Goal: Task Accomplishment & Management: Manage account settings

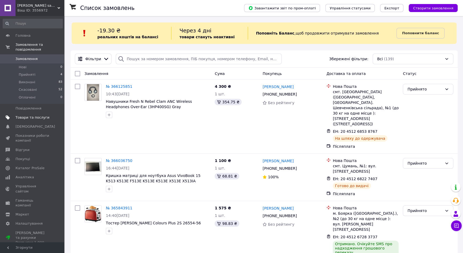
click at [37, 115] on span "Товари та послуги" at bounding box center [33, 117] width 34 height 5
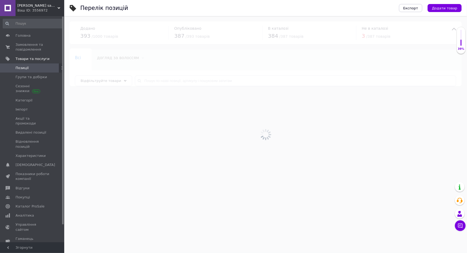
click at [61, 68] on icon at bounding box center [62, 67] width 3 height 3
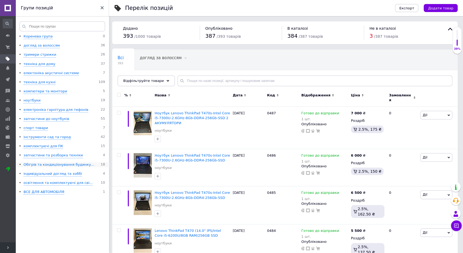
click at [48, 164] on div "Обігрів та кондиціонування будинку..." at bounding box center [59, 164] width 71 height 5
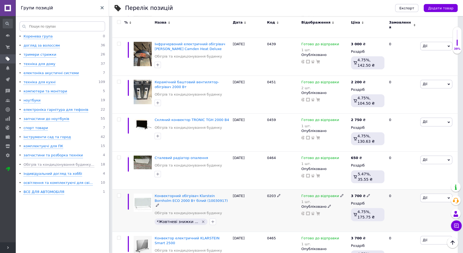
scroll to position [521, 0]
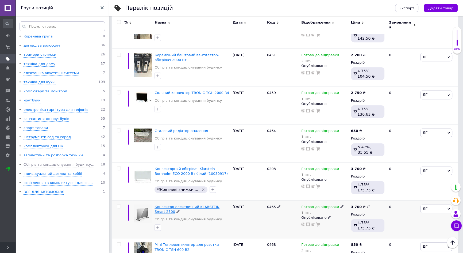
click at [168, 205] on span "Конвектор електричний KLARSTEIN Smart 2500" at bounding box center [187, 209] width 65 height 9
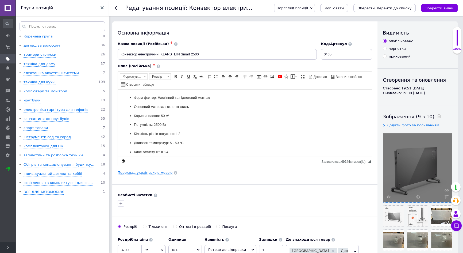
click at [413, 176] on div at bounding box center [417, 167] width 69 height 69
click at [387, 196] on use at bounding box center [389, 196] width 4 height 3
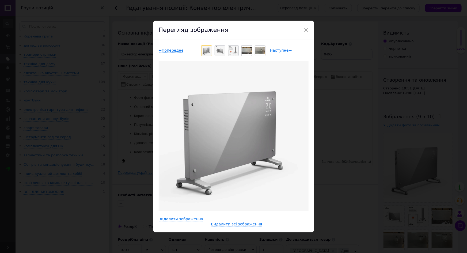
click at [274, 52] on span "Наступне →" at bounding box center [281, 50] width 22 height 5
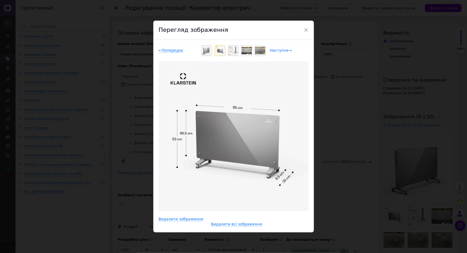
click at [276, 52] on span "Наступне →" at bounding box center [281, 50] width 22 height 5
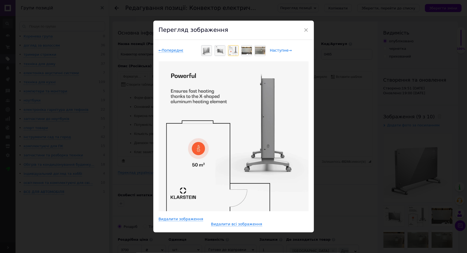
click at [276, 52] on span "Наступне →" at bounding box center [281, 50] width 22 height 5
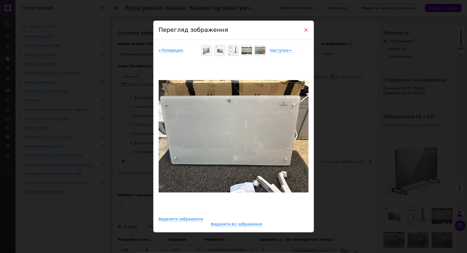
click at [305, 28] on span "×" at bounding box center [305, 29] width 5 height 9
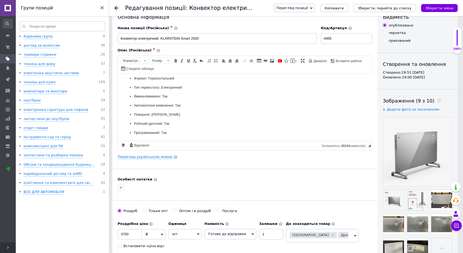
scroll to position [24, 0]
